Goal: Obtain resource: Obtain resource

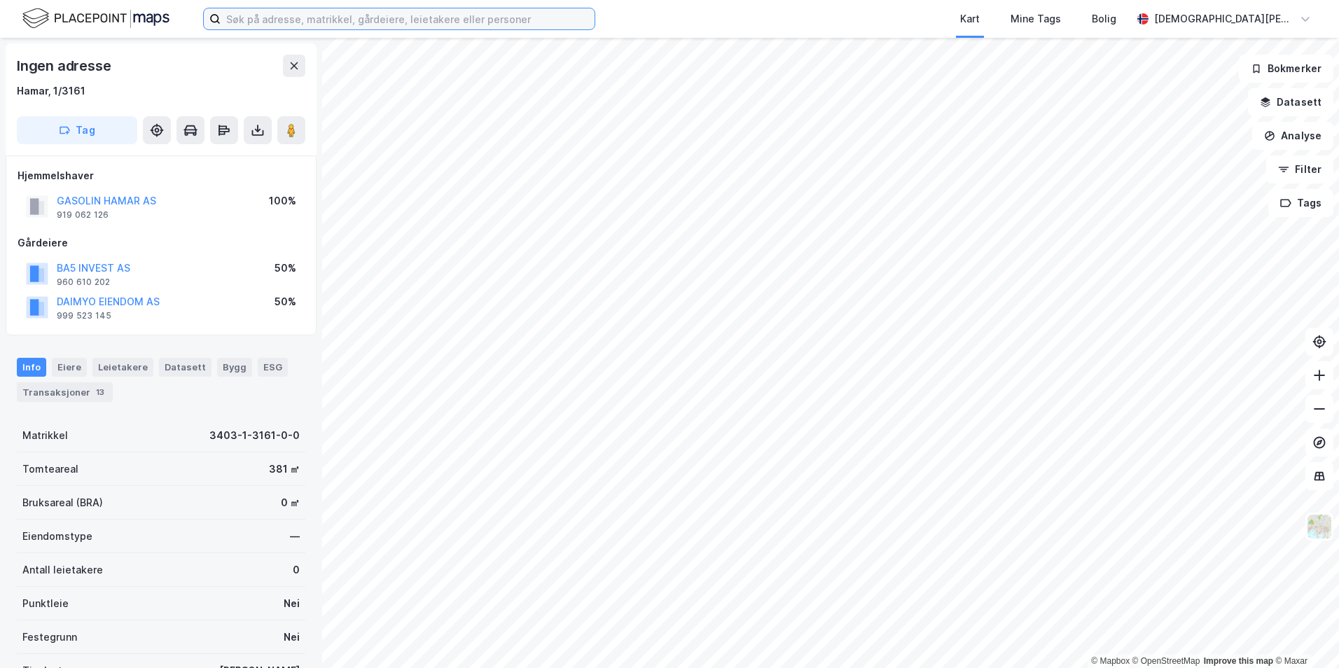
click at [365, 22] on input at bounding box center [408, 18] width 374 height 21
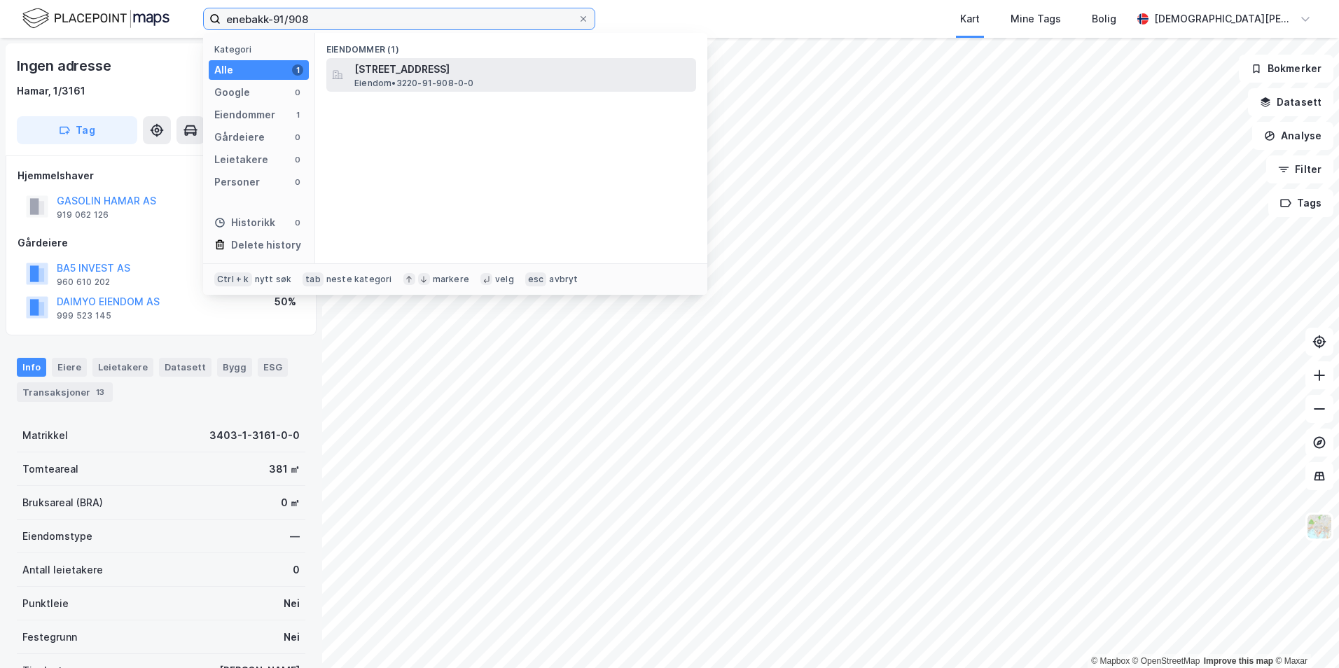
type input "enebakk-91/908"
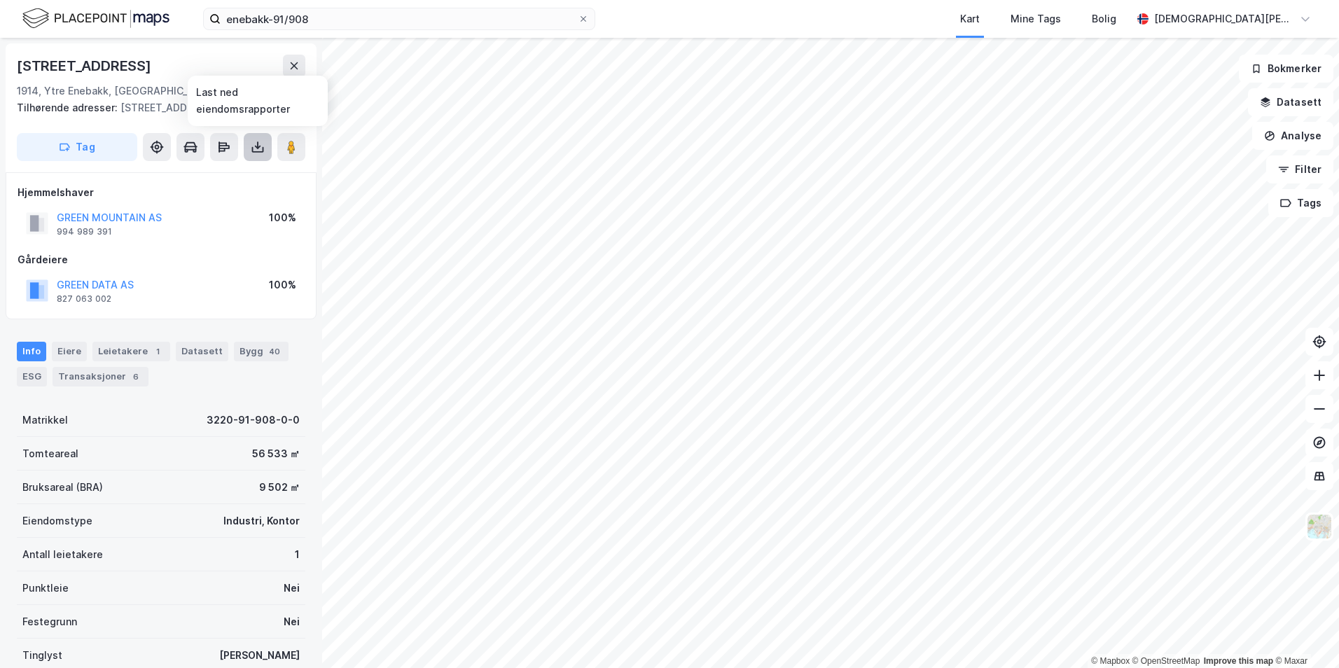
click at [264, 148] on icon at bounding box center [258, 147] width 14 height 14
click at [223, 173] on div "Last ned grunnbok" at bounding box center [188, 174] width 81 height 11
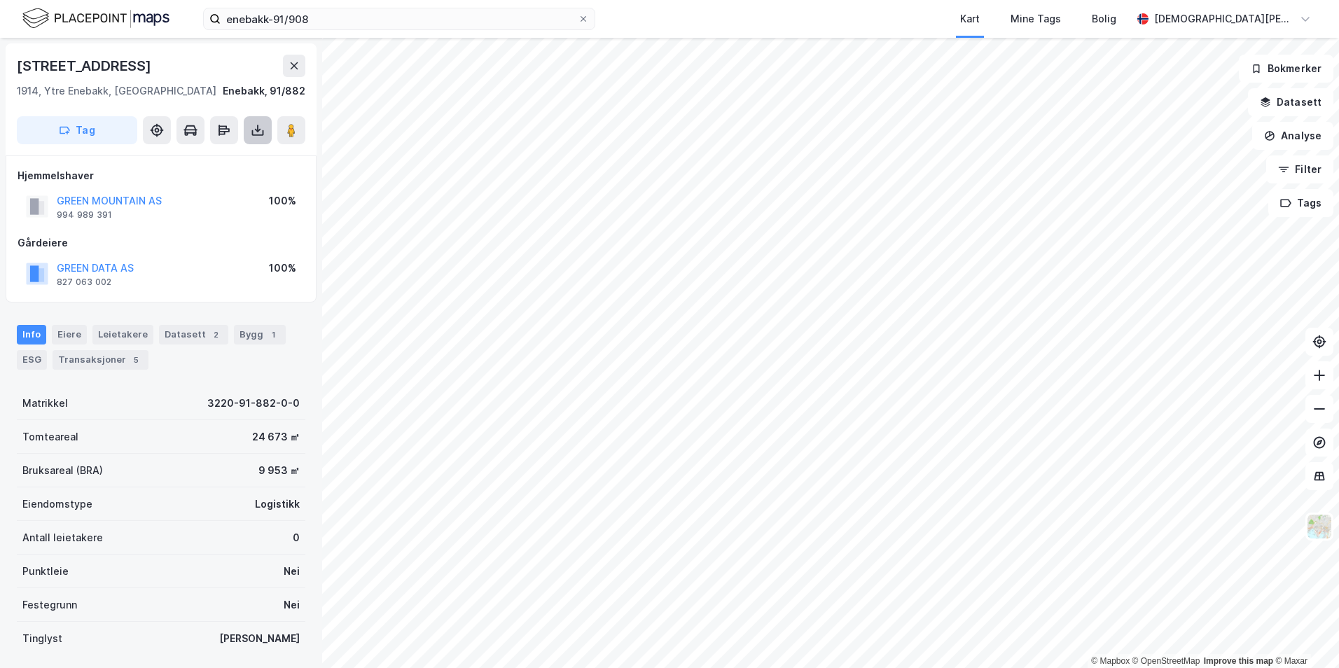
click at [255, 130] on icon at bounding box center [258, 131] width 6 height 4
click at [237, 160] on div "Last ned grunnbok" at bounding box center [197, 158] width 149 height 22
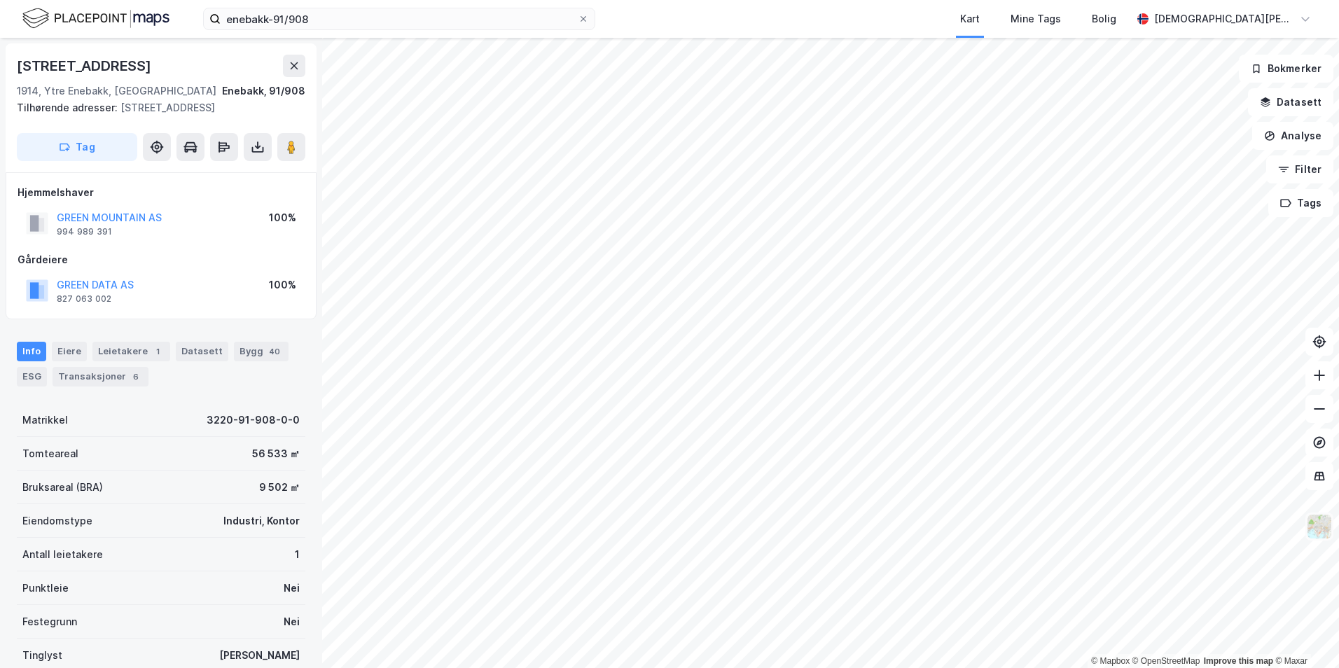
click at [1313, 521] on img at bounding box center [1319, 526] width 27 height 27
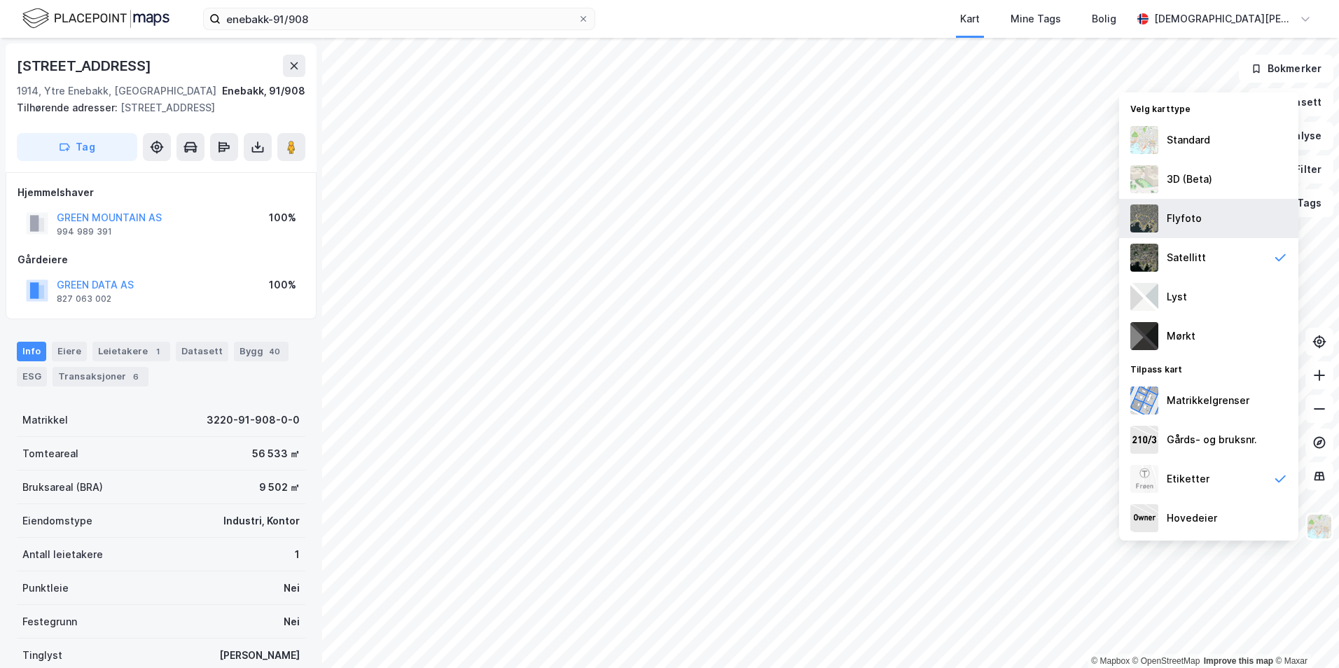
click at [1146, 216] on img at bounding box center [1144, 218] width 28 height 28
